Goal: Entertainment & Leisure: Consume media (video, audio)

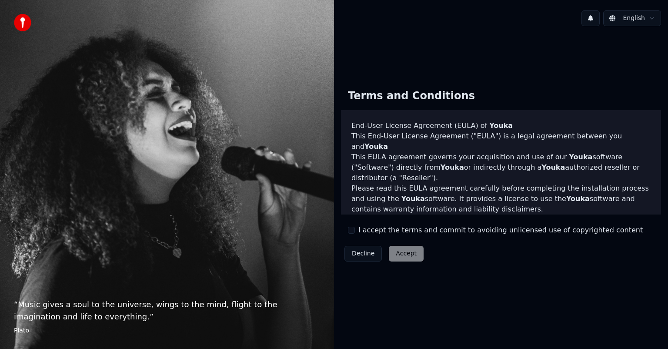
click at [364, 237] on div "Terms and Conditions End-User License Agreement ([PERSON_NAME]) of Youka This E…" at bounding box center [501, 173] width 320 height 183
click at [364, 233] on label "I accept the terms and commit to avoiding unlicensed use of copyrighted content" at bounding box center [501, 230] width 285 height 10
click at [355, 233] on button "I accept the terms and commit to avoiding unlicensed use of copyrighted content" at bounding box center [351, 230] width 7 height 7
click at [398, 252] on button "Accept" at bounding box center [406, 254] width 35 height 16
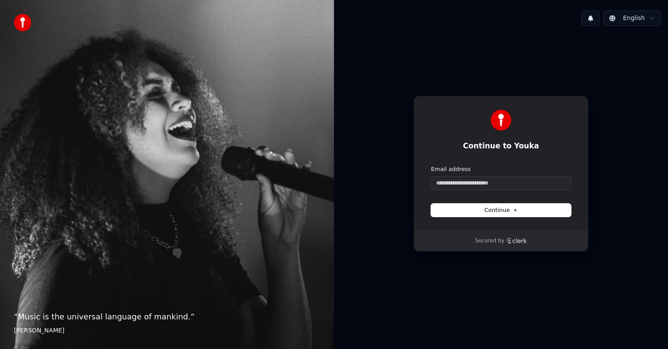
click at [562, 175] on div "Email address" at bounding box center [501, 177] width 140 height 24
click at [544, 183] on input "Email address" at bounding box center [501, 183] width 140 height 13
click at [507, 217] on div "**********" at bounding box center [501, 163] width 175 height 135
click at [507, 212] on span "Continue" at bounding box center [501, 210] width 33 height 8
type input "**********"
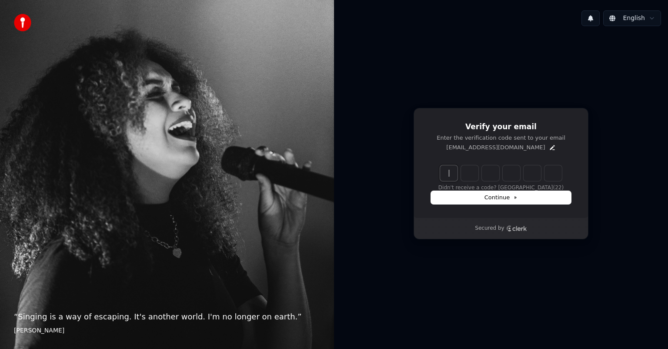
click at [445, 174] on input "Enter verification code" at bounding box center [509, 173] width 139 height 16
type input "******"
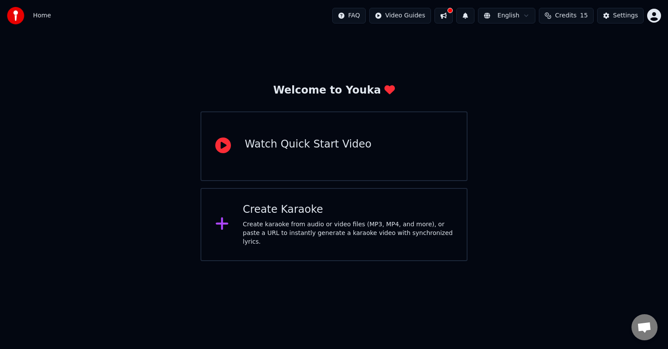
click at [256, 246] on div "Create Karaoke Create karaoke from audio or video files (MP3, MP4, and more), o…" at bounding box center [334, 224] width 267 height 73
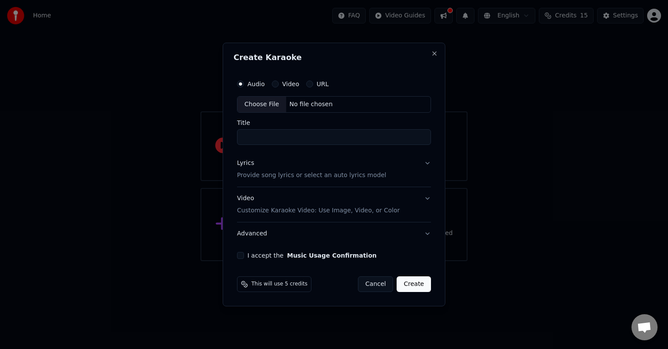
click at [313, 84] on div "URL" at bounding box center [317, 84] width 23 height 7
click at [306, 82] on button "URL" at bounding box center [309, 84] width 7 height 7
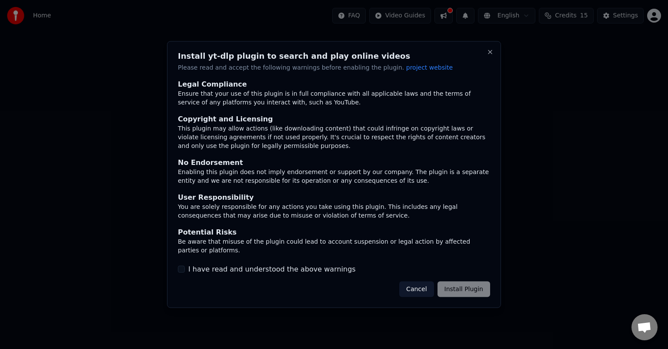
click at [308, 85] on div "Legal Compliance" at bounding box center [334, 84] width 312 height 10
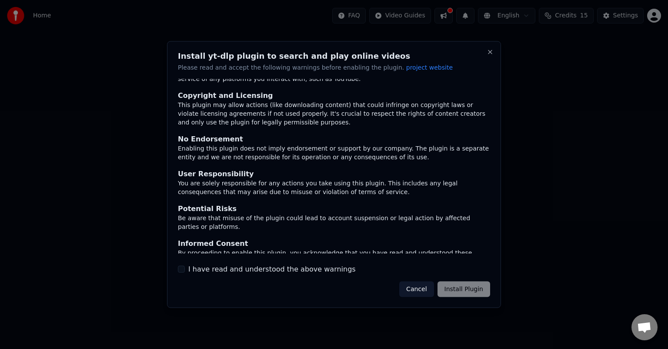
scroll to position [36, 0]
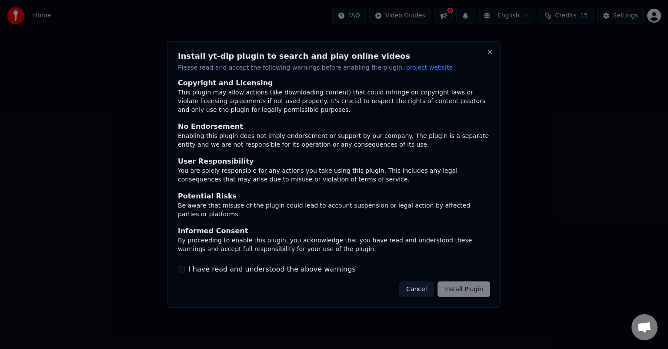
click at [178, 272] on div "I have read and understood the above warnings" at bounding box center [334, 269] width 312 height 10
click at [186, 266] on div "I have read and understood the above warnings" at bounding box center [334, 269] width 312 height 10
click at [185, 269] on div "I have read and understood the above warnings" at bounding box center [334, 269] width 312 height 10
click at [185, 270] on div "I have read and understood the above warnings" at bounding box center [334, 269] width 312 height 10
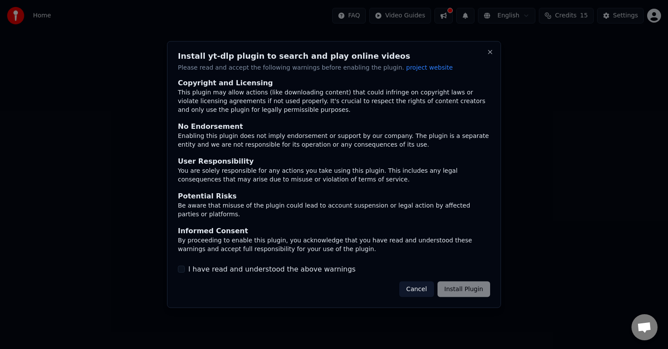
click at [183, 270] on button "I have read and understood the above warnings" at bounding box center [181, 268] width 7 height 7
click at [185, 268] on button "I have read and understood the above warnings" at bounding box center [181, 268] width 7 height 7
click at [185, 265] on div "I have read and understood the above warnings" at bounding box center [334, 269] width 312 height 10
click at [185, 267] on div "I have read and understood the above warnings" at bounding box center [334, 269] width 312 height 10
click at [183, 270] on button "I have read and understood the above warnings" at bounding box center [181, 268] width 7 height 7
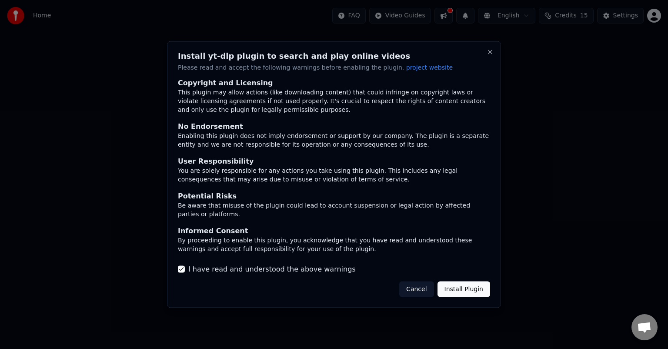
click at [460, 292] on button "Install Plugin" at bounding box center [464, 289] width 53 height 16
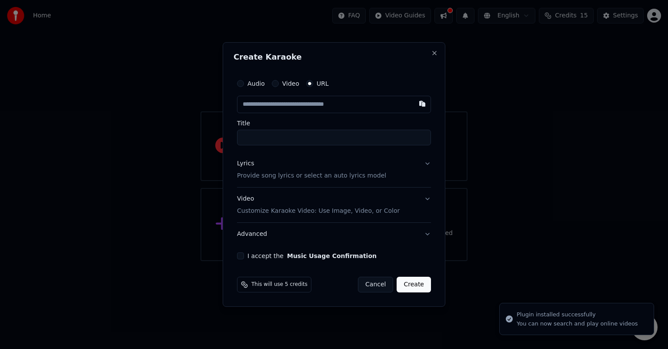
click at [298, 107] on input "text" at bounding box center [334, 104] width 194 height 17
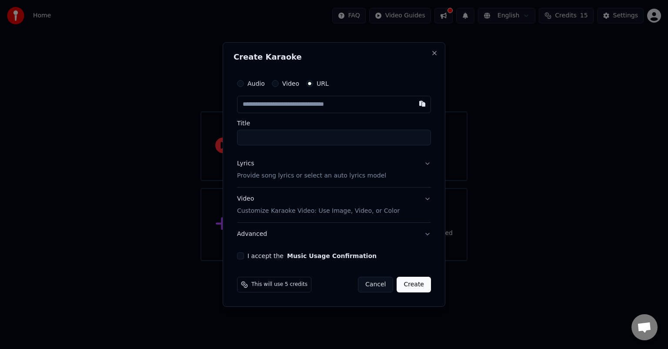
click at [311, 132] on input "Title" at bounding box center [334, 138] width 194 height 16
click at [313, 100] on input "text" at bounding box center [334, 104] width 194 height 17
paste input "**********"
click at [348, 144] on input "Title" at bounding box center [334, 138] width 194 height 16
type input "**********"
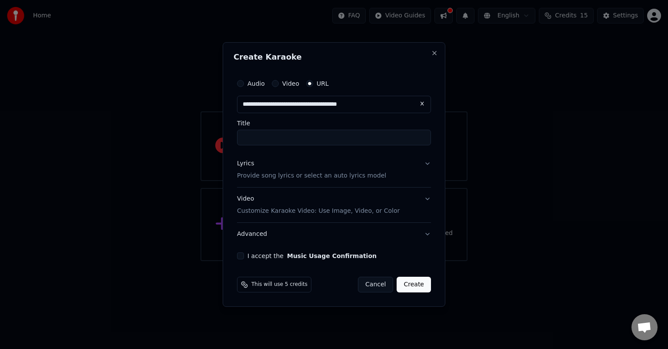
type input "**********"
click at [407, 283] on button "Create" at bounding box center [414, 285] width 34 height 16
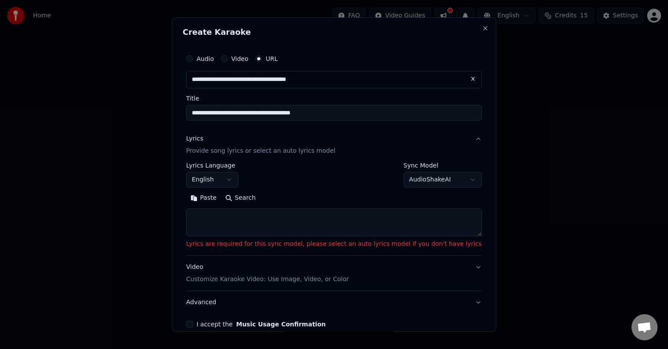
click at [245, 221] on textarea at bounding box center [334, 222] width 296 height 28
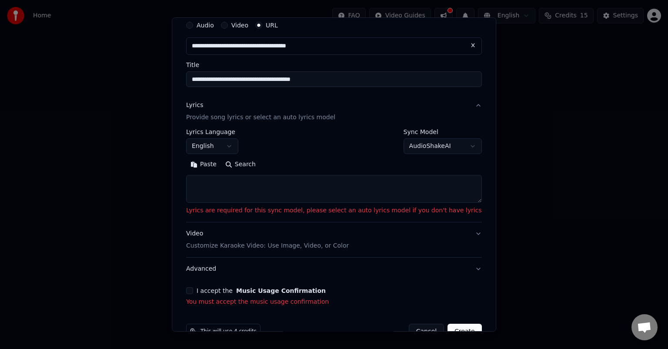
scroll to position [44, 0]
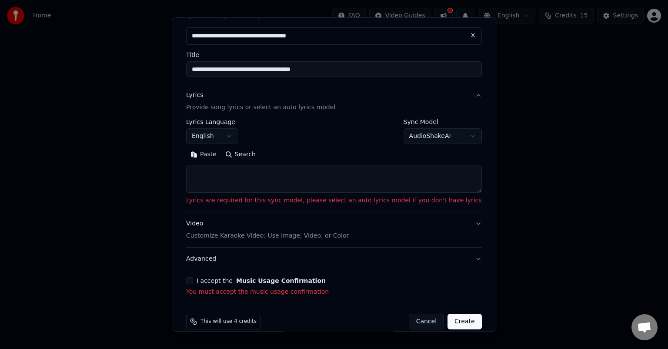
paste textarea "**********"
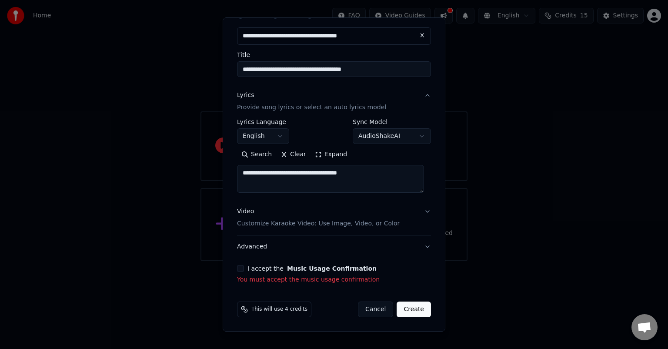
scroll to position [43, 0]
type textarea "**********"
click at [408, 312] on button "Create" at bounding box center [414, 310] width 34 height 16
click at [243, 266] on button "I accept the Music Usage Confirmation" at bounding box center [240, 268] width 7 height 7
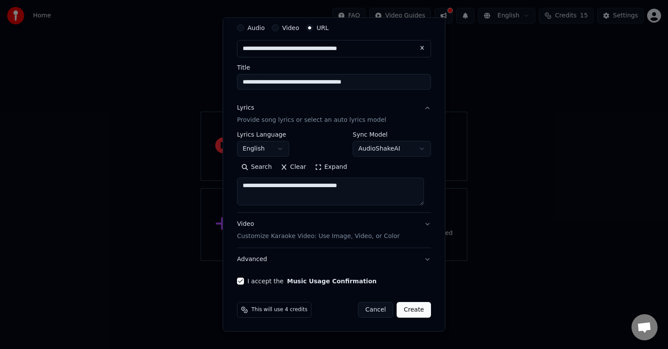
click at [403, 305] on button "Create" at bounding box center [414, 310] width 34 height 16
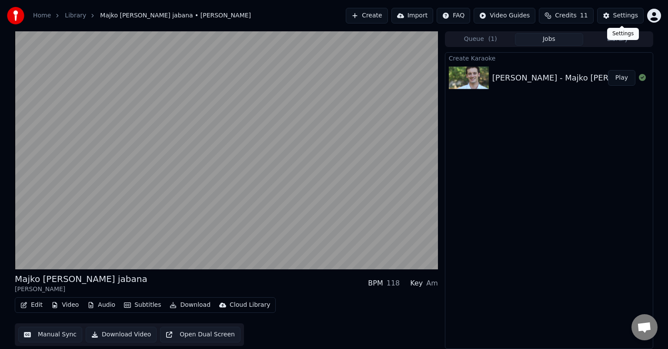
click at [317, 232] on video at bounding box center [226, 150] width 423 height 238
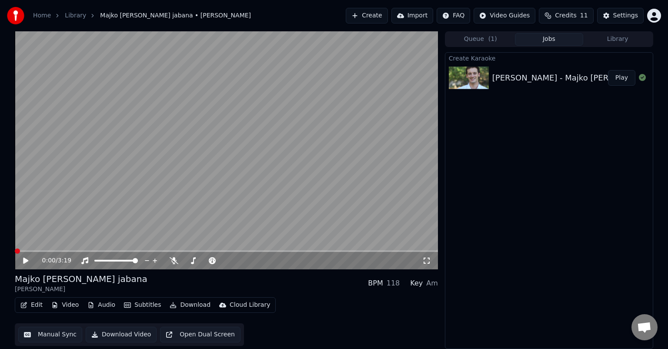
click at [15, 252] on span at bounding box center [15, 251] width 0 height 2
click at [27, 259] on icon at bounding box center [32, 260] width 20 height 7
click at [204, 217] on video at bounding box center [226, 150] width 423 height 238
click at [252, 200] on video at bounding box center [226, 150] width 423 height 238
click at [232, 183] on video at bounding box center [226, 150] width 423 height 238
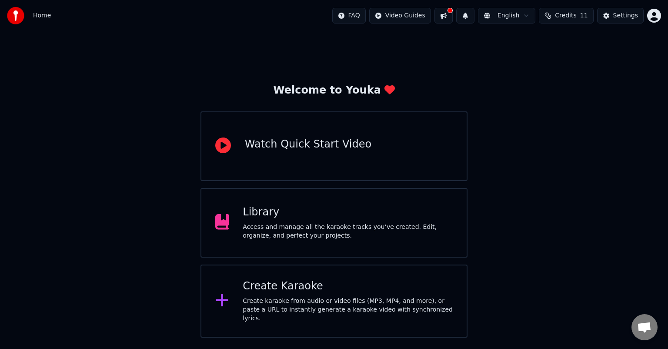
click at [265, 219] on div "Library Access and manage all the karaoke tracks you’ve created. Edit, organize…" at bounding box center [348, 222] width 210 height 35
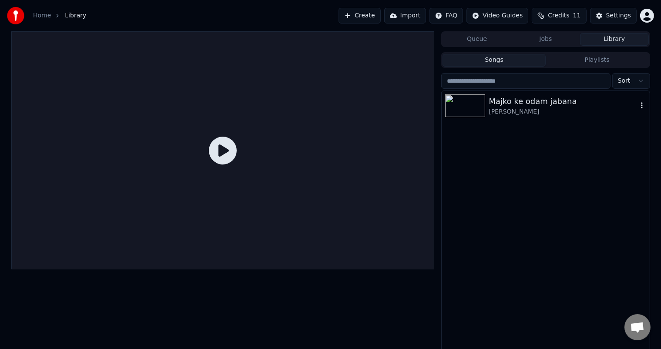
click at [460, 107] on img at bounding box center [465, 105] width 40 height 23
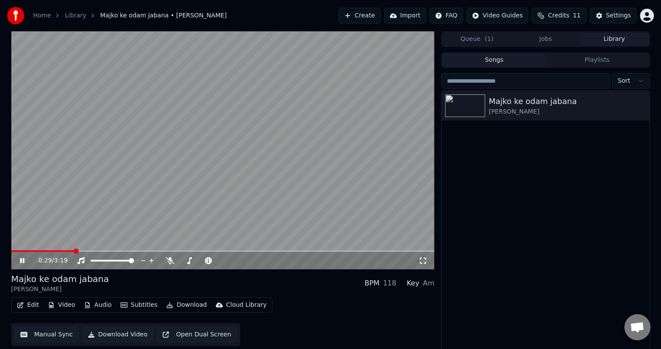
click at [171, 267] on div "0:29 / 3:19" at bounding box center [222, 260] width 423 height 17
click at [168, 262] on icon at bounding box center [170, 260] width 9 height 7
click at [169, 258] on icon at bounding box center [170, 260] width 9 height 7
click at [183, 261] on span at bounding box center [182, 260] width 5 height 5
click at [186, 261] on span at bounding box center [187, 260] width 5 height 5
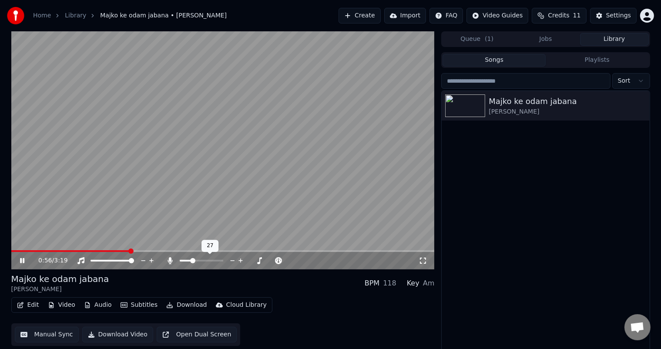
click at [191, 262] on span at bounding box center [192, 260] width 5 height 5
click at [163, 201] on video at bounding box center [222, 150] width 423 height 238
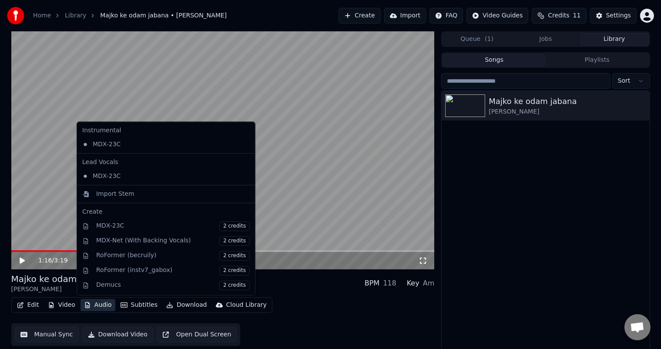
click at [98, 304] on button "Audio" at bounding box center [98, 305] width 35 height 12
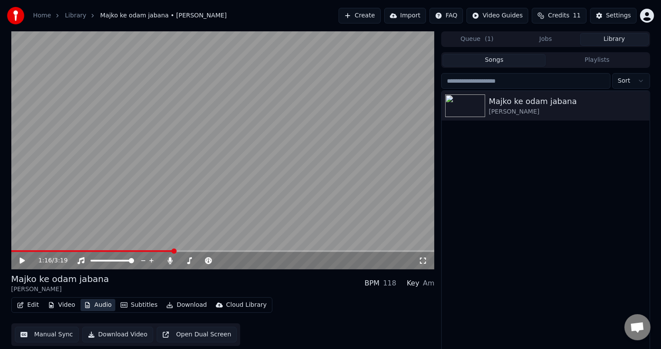
click at [98, 304] on button "Audio" at bounding box center [98, 305] width 35 height 12
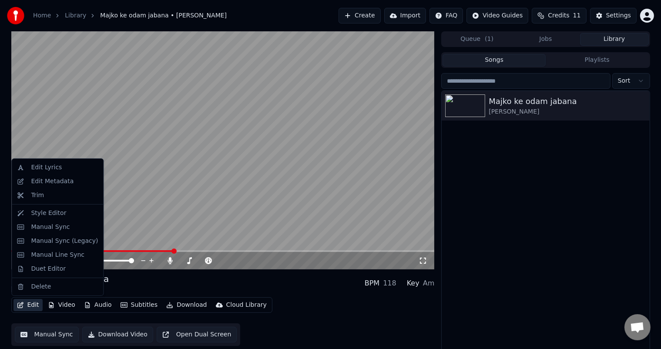
click at [30, 309] on button "Edit" at bounding box center [27, 305] width 29 height 12
click at [55, 171] on div "Edit Lyrics" at bounding box center [46, 167] width 31 height 9
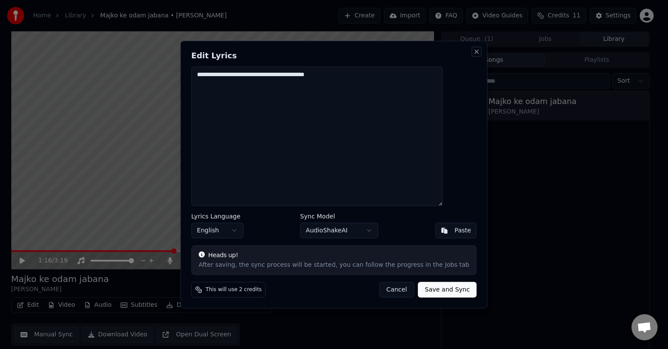
click at [473, 52] on button "Close" at bounding box center [476, 51] width 7 height 7
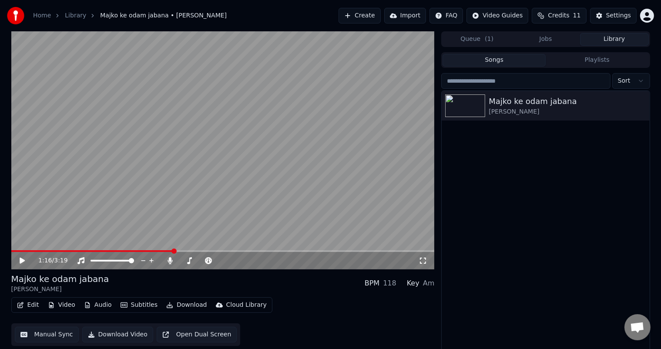
click at [206, 179] on video at bounding box center [222, 150] width 423 height 238
click at [186, 261] on span at bounding box center [187, 260] width 5 height 5
click at [122, 261] on span at bounding box center [113, 261] width 44 height 2
click at [122, 261] on span at bounding box center [120, 260] width 5 height 5
click at [97, 258] on span at bounding box center [99, 260] width 5 height 5
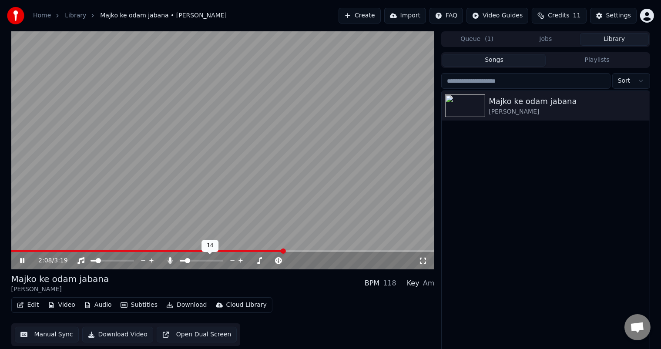
drag, startPoint x: 198, startPoint y: 258, endPoint x: 216, endPoint y: 263, distance: 19.4
click at [216, 263] on div at bounding box center [209, 260] width 70 height 9
click at [223, 263] on span at bounding box center [220, 260] width 5 height 5
click at [91, 261] on span at bounding box center [93, 260] width 5 height 5
click at [101, 263] on span at bounding box center [102, 260] width 5 height 5
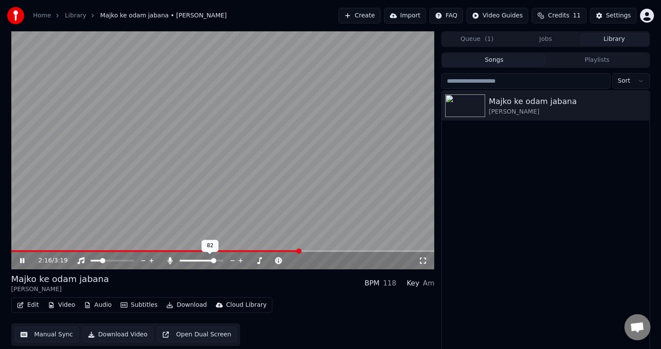
click at [215, 261] on span at bounding box center [198, 261] width 36 height 2
click at [202, 261] on span at bounding box center [202, 260] width 5 height 5
drag, startPoint x: 101, startPoint y: 257, endPoint x: 84, endPoint y: 259, distance: 16.6
click at [84, 259] on div at bounding box center [116, 260] width 79 height 9
click at [91, 261] on span at bounding box center [93, 260] width 5 height 5
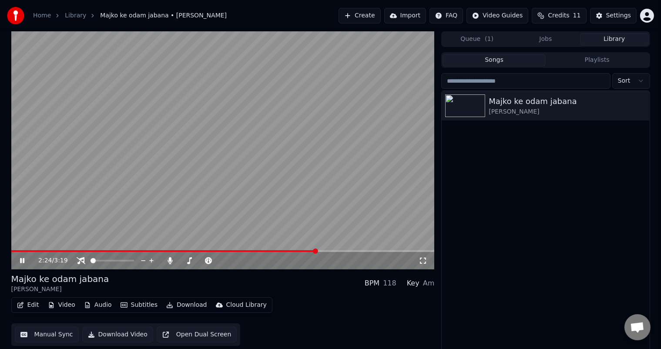
click at [324, 249] on video at bounding box center [222, 150] width 423 height 238
click at [229, 247] on video at bounding box center [222, 150] width 423 height 238
click at [236, 254] on span at bounding box center [237, 250] width 5 height 5
click at [95, 259] on span at bounding box center [97, 260] width 5 height 5
click at [91, 259] on span at bounding box center [93, 260] width 5 height 5
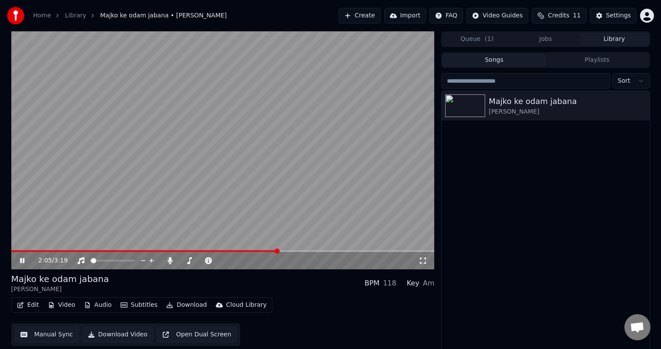
click at [374, 12] on button "Create" at bounding box center [360, 16] width 42 height 16
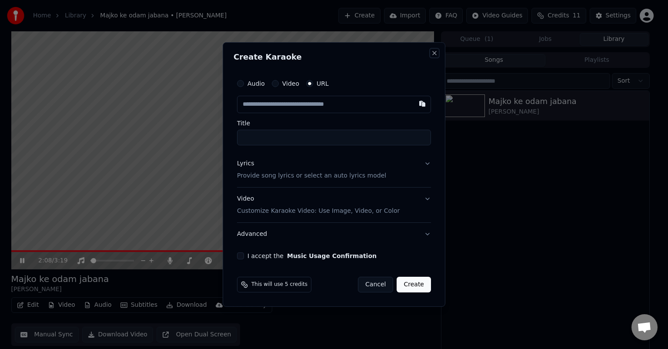
click at [433, 53] on button "Close" at bounding box center [434, 53] width 7 height 7
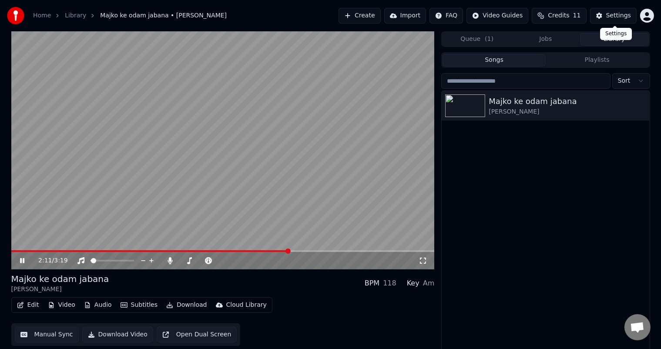
click at [615, 18] on div "Settings" at bounding box center [618, 15] width 25 height 9
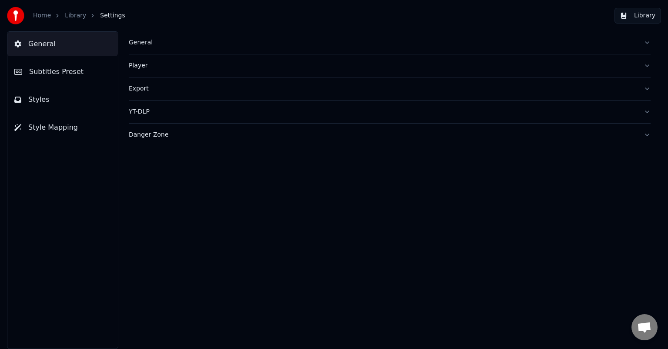
click at [82, 109] on button "Styles" at bounding box center [62, 99] width 111 height 24
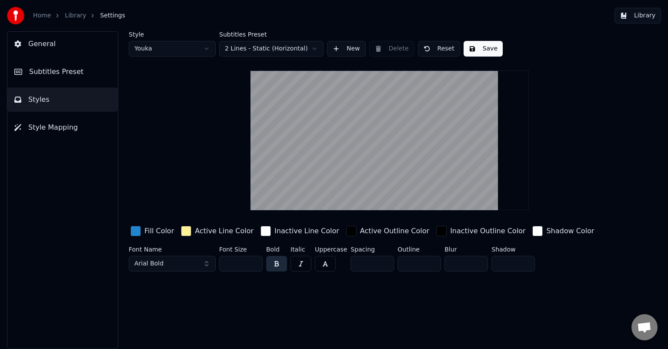
click at [46, 76] on span "Subtitles Preset" at bounding box center [56, 72] width 54 height 10
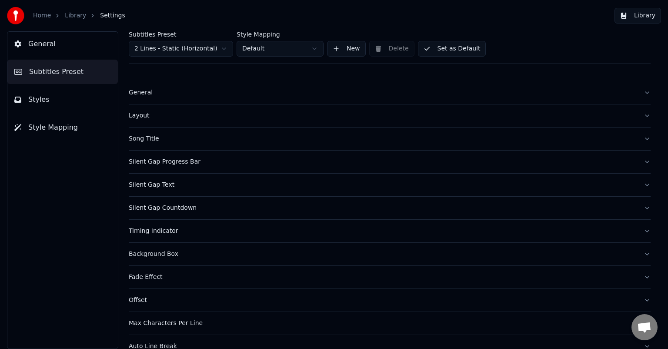
click at [75, 15] on link "Library" at bounding box center [75, 15] width 21 height 9
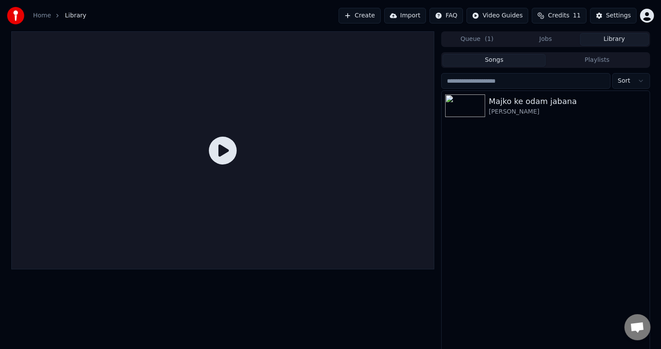
click at [233, 144] on icon at bounding box center [223, 151] width 28 height 28
click at [220, 158] on icon at bounding box center [223, 151] width 28 height 28
click at [486, 101] on div at bounding box center [467, 105] width 44 height 23
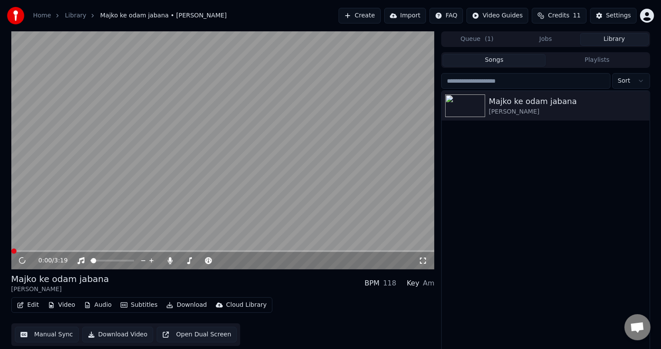
click at [168, 198] on video at bounding box center [222, 150] width 423 height 238
